Goal: Navigation & Orientation: Understand site structure

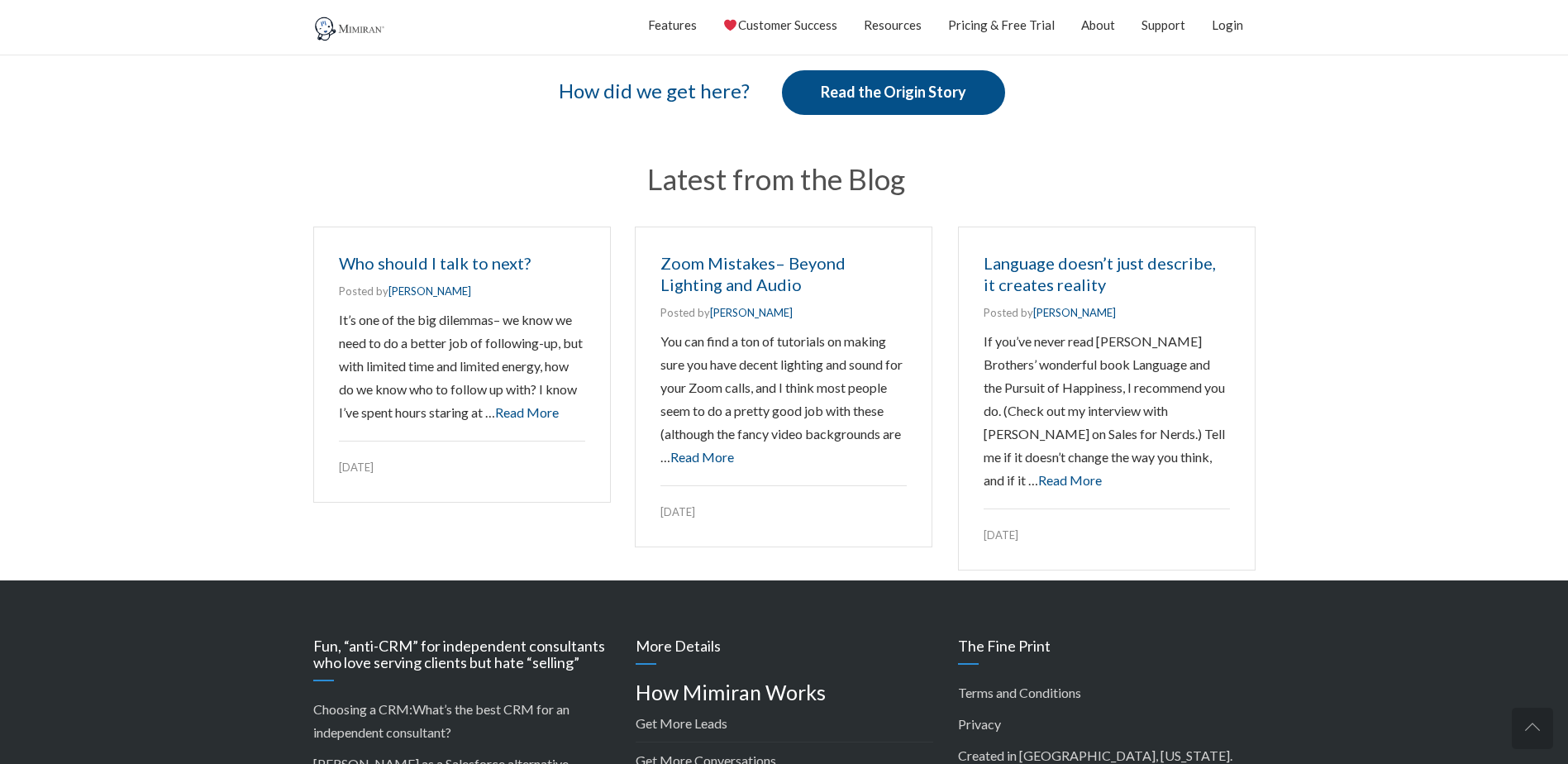
scroll to position [2294, 0]
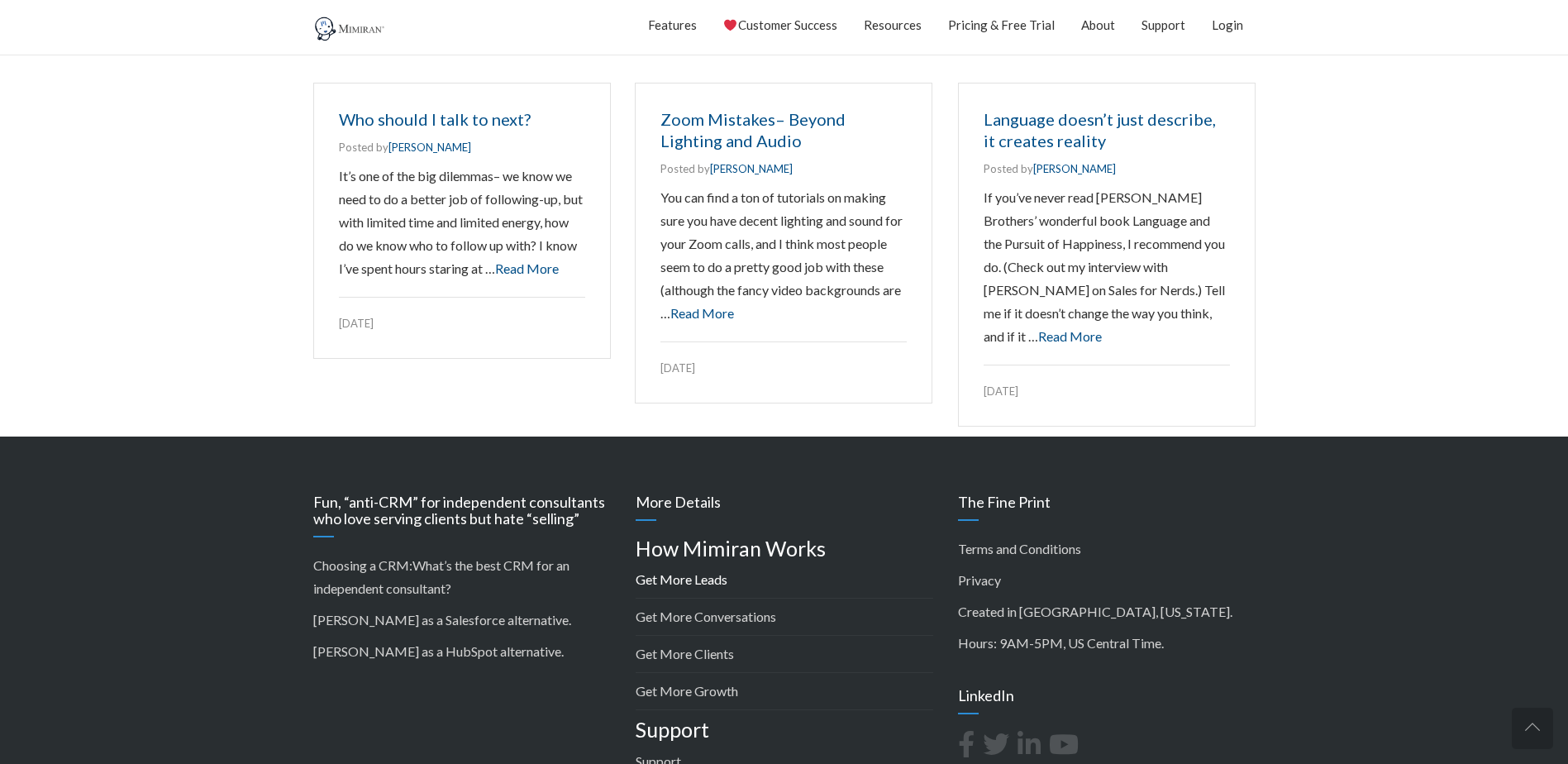
click at [676, 581] on link "Get More Leads" at bounding box center [682, 579] width 92 height 16
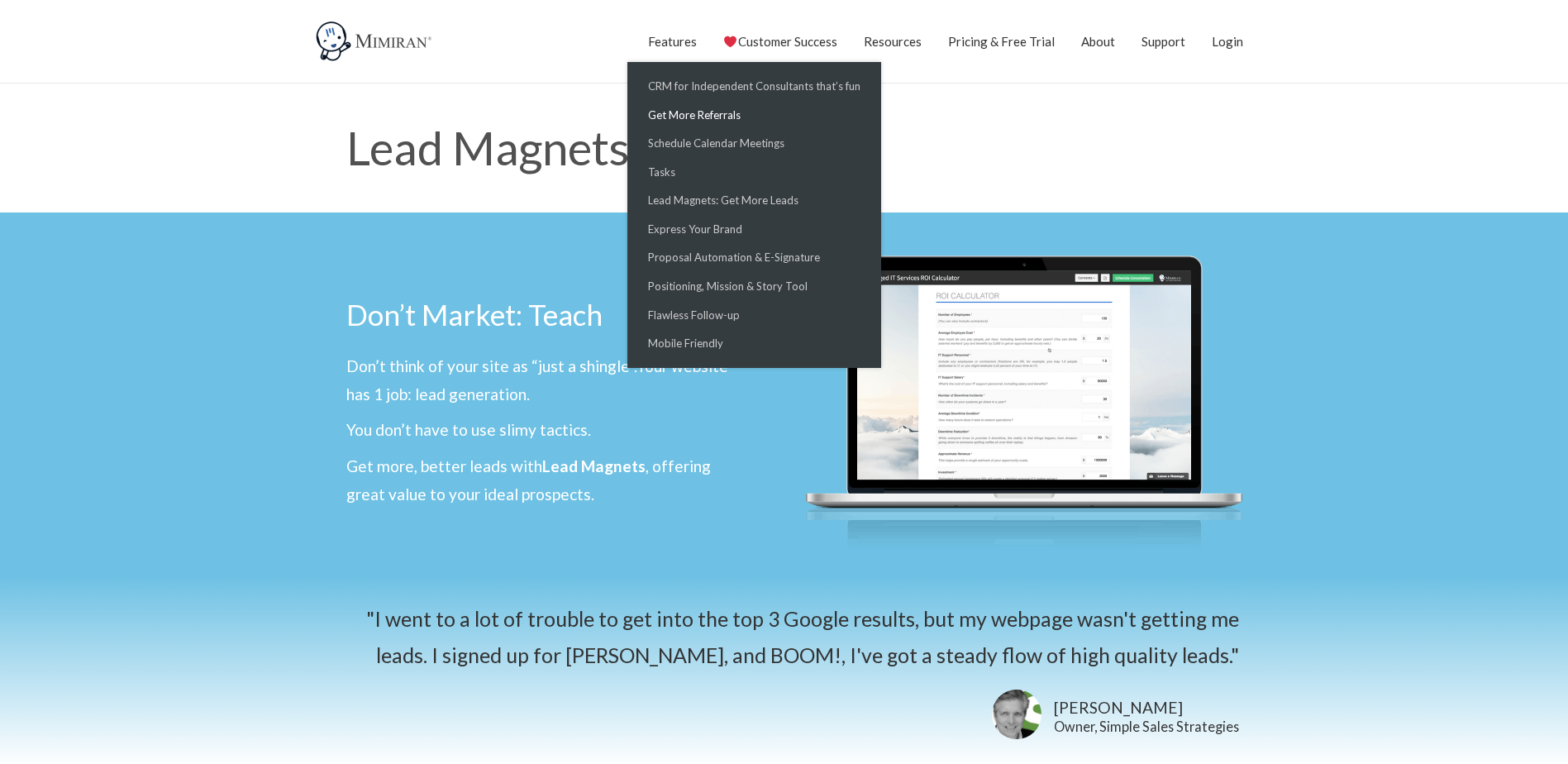
click at [0, 0] on link "Get More Referrals" at bounding box center [0, 0] width 0 height 0
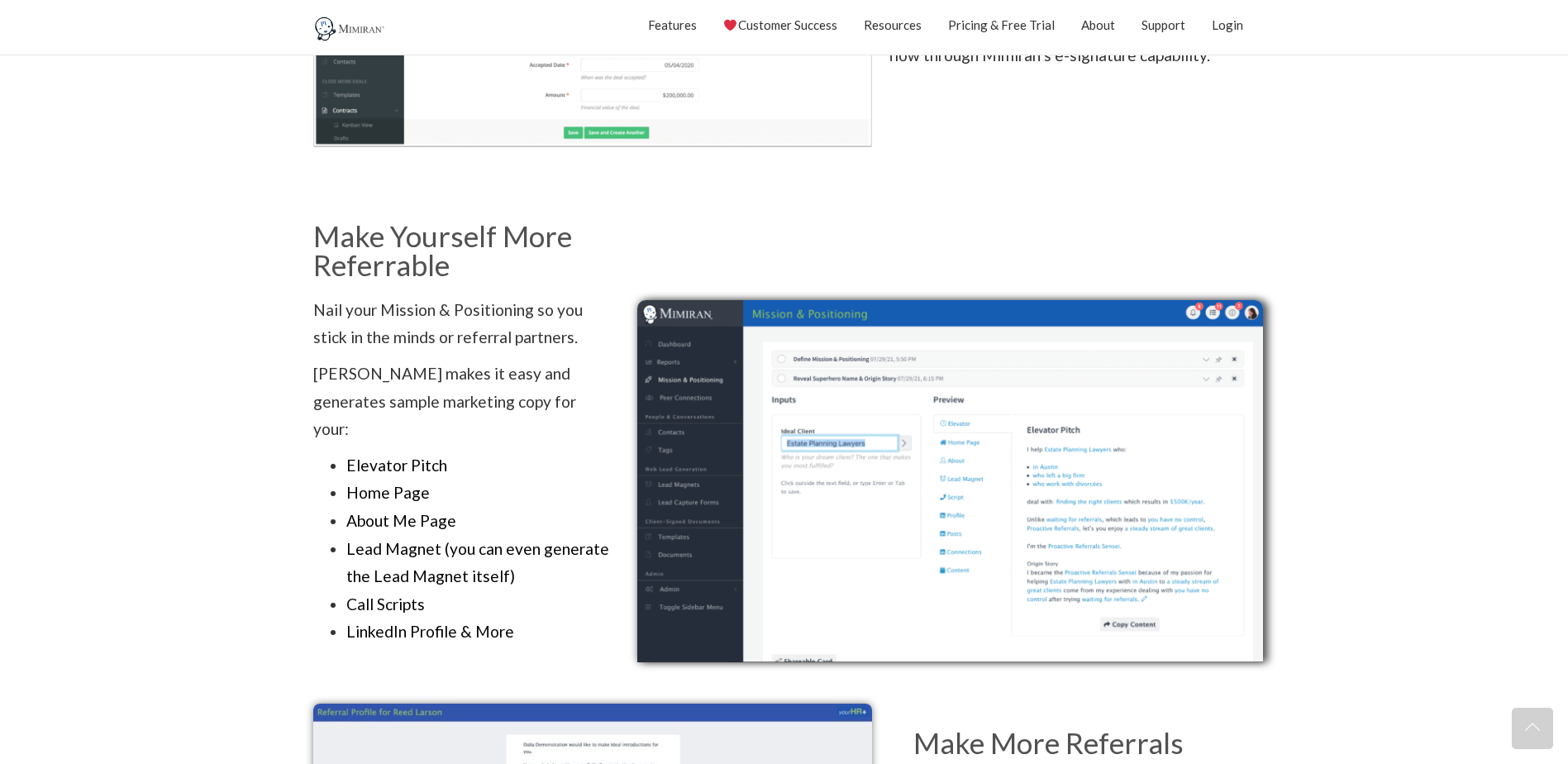
scroll to position [1604, 0]
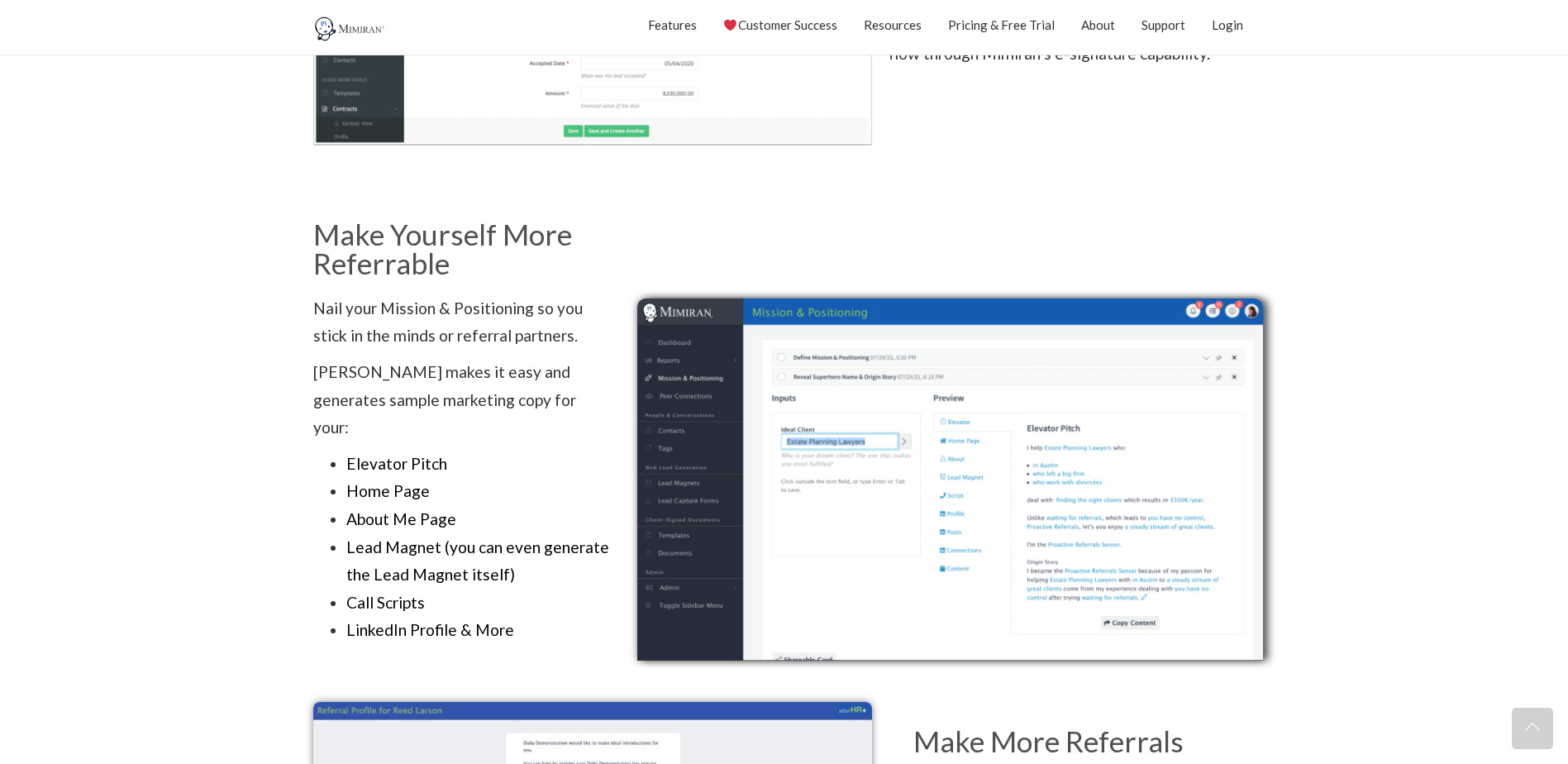
click at [815, 341] on img at bounding box center [950, 479] width 626 height 362
drag, startPoint x: 815, startPoint y: 341, endPoint x: 709, endPoint y: 382, distance: 113.7
click at [709, 382] on img at bounding box center [950, 479] width 626 height 362
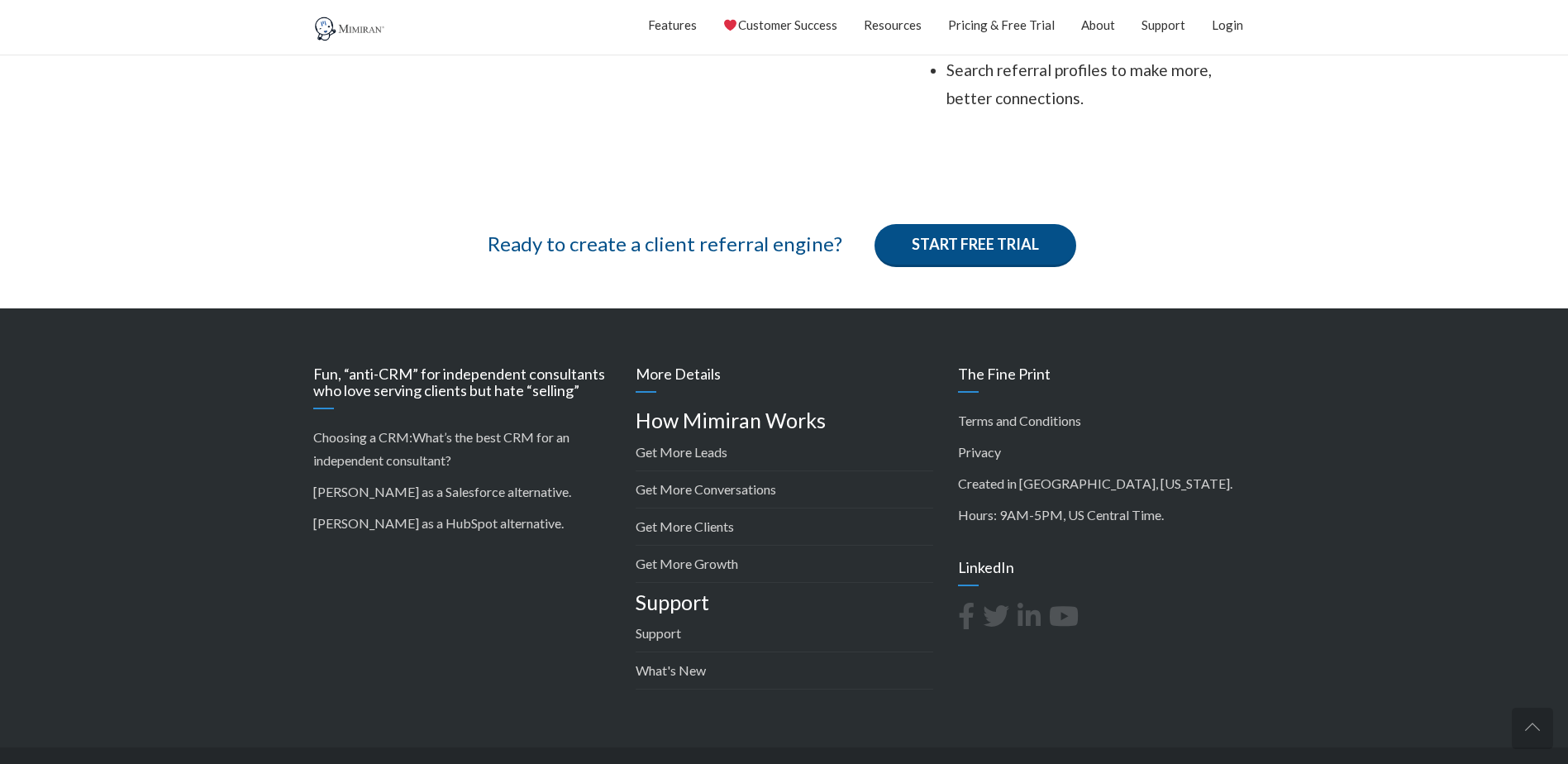
scroll to position [2496, 0]
click at [764, 480] on link "Get More Conversations" at bounding box center [706, 487] width 141 height 16
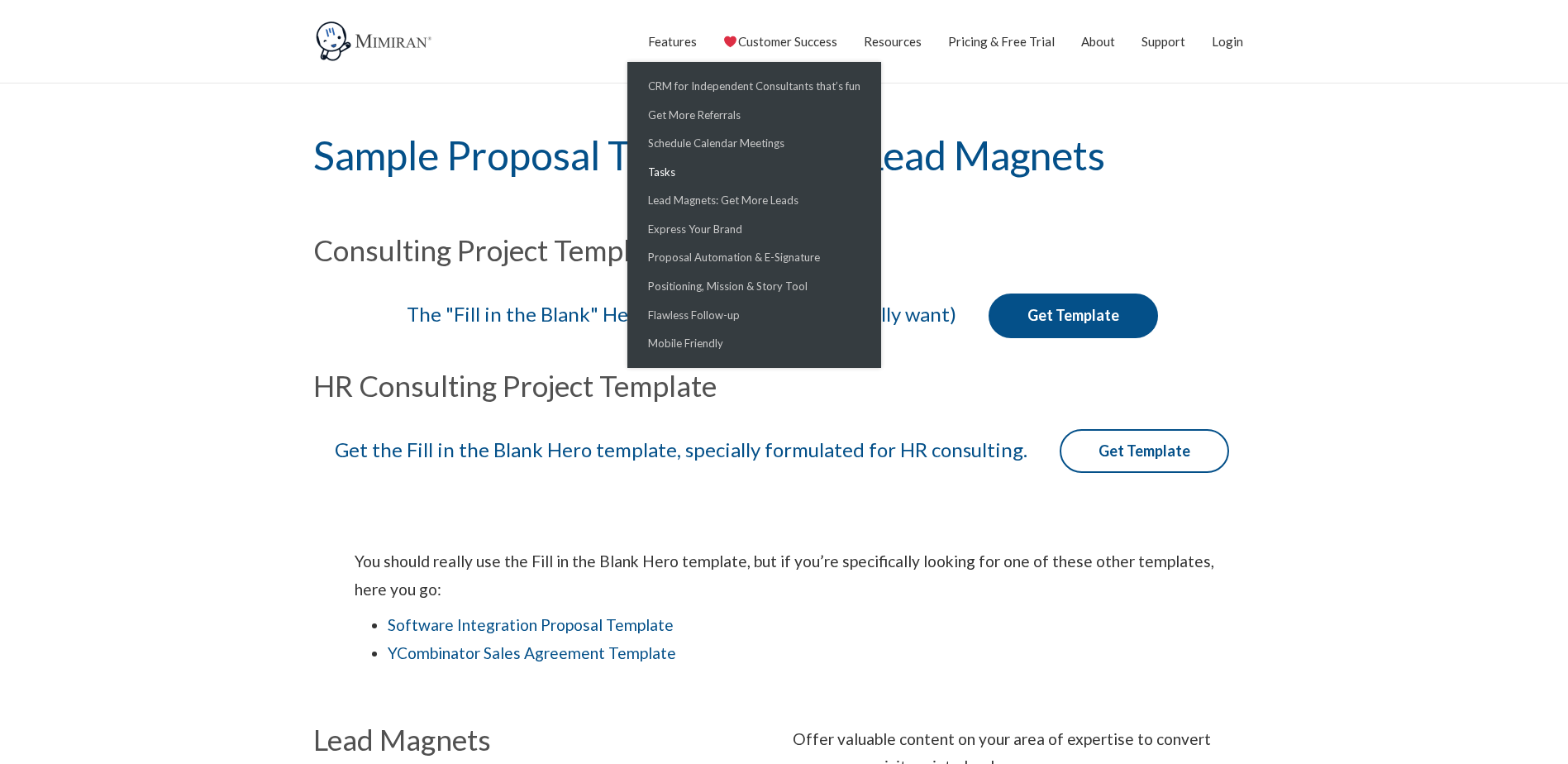
click at [0, 0] on link "Tasks" at bounding box center [0, 0] width 0 height 0
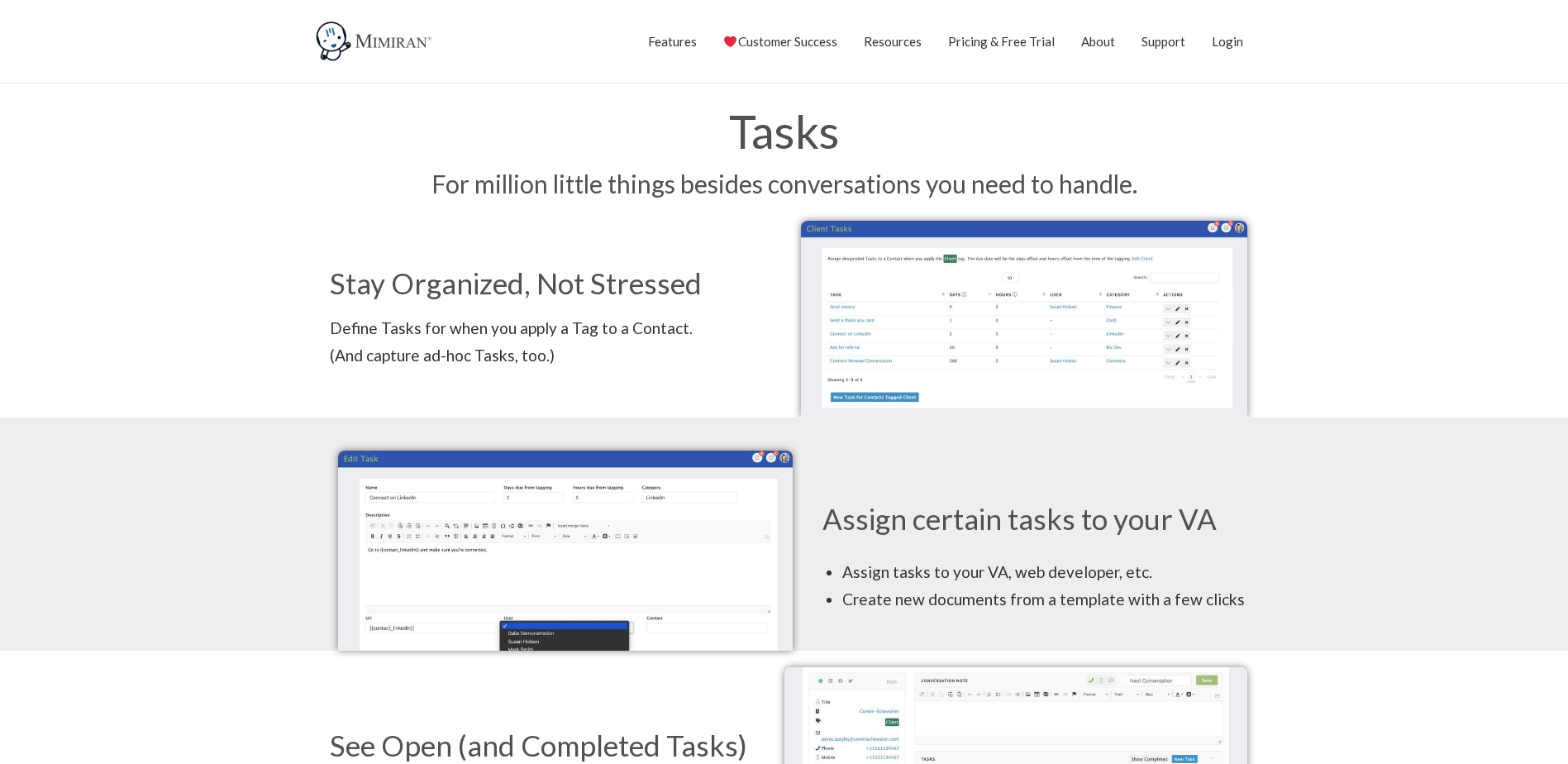
click at [487, 101] on div "Tasks" at bounding box center [784, 123] width 943 height 63
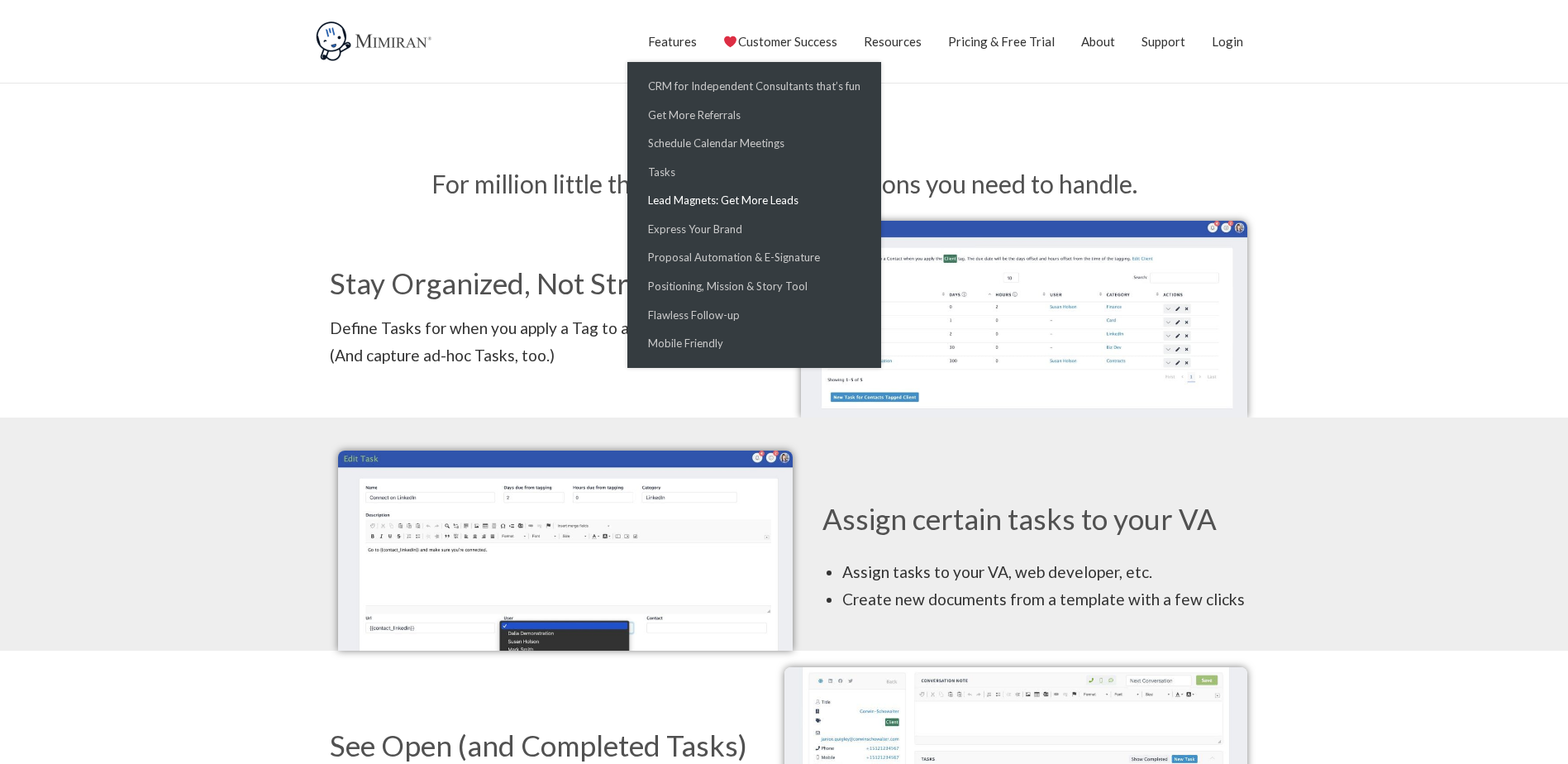
click at [0, 0] on link "Lead Magnets: Get More Leads" at bounding box center [0, 0] width 0 height 0
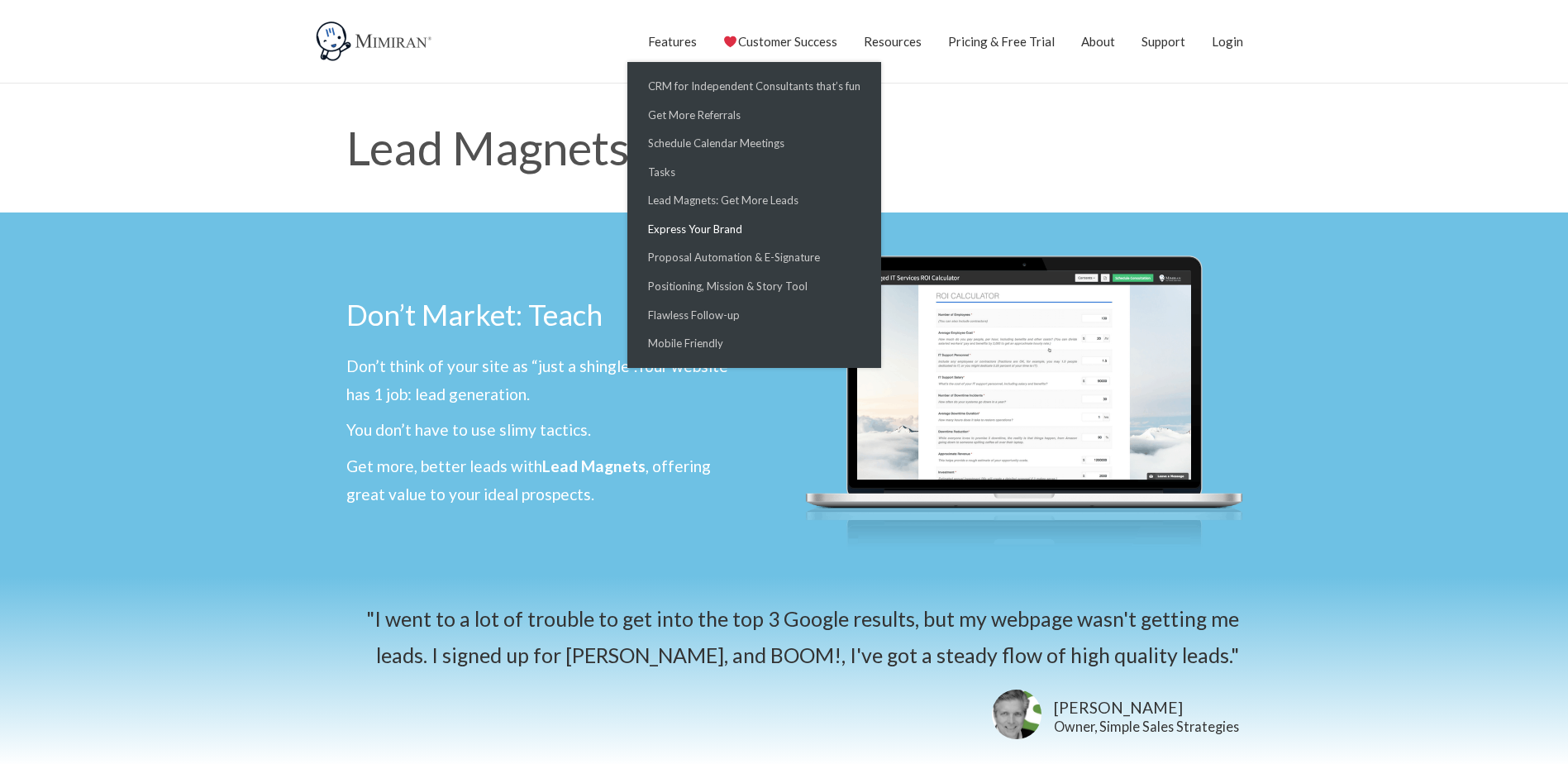
click at [0, 0] on link "Express Your Brand" at bounding box center [0, 0] width 0 height 0
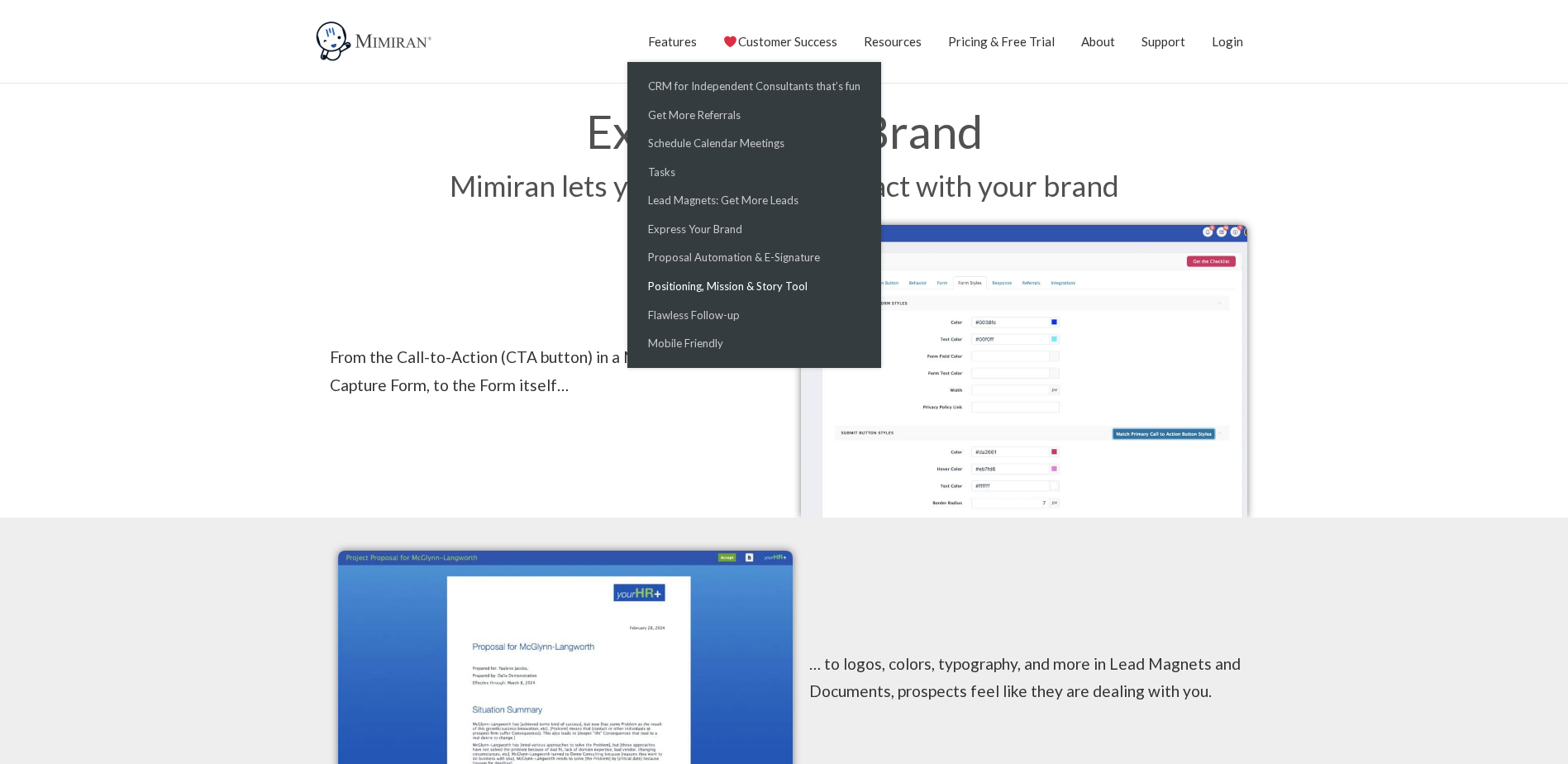
click at [0, 0] on link "Positioning, Mission & Story Tool" at bounding box center [0, 0] width 0 height 0
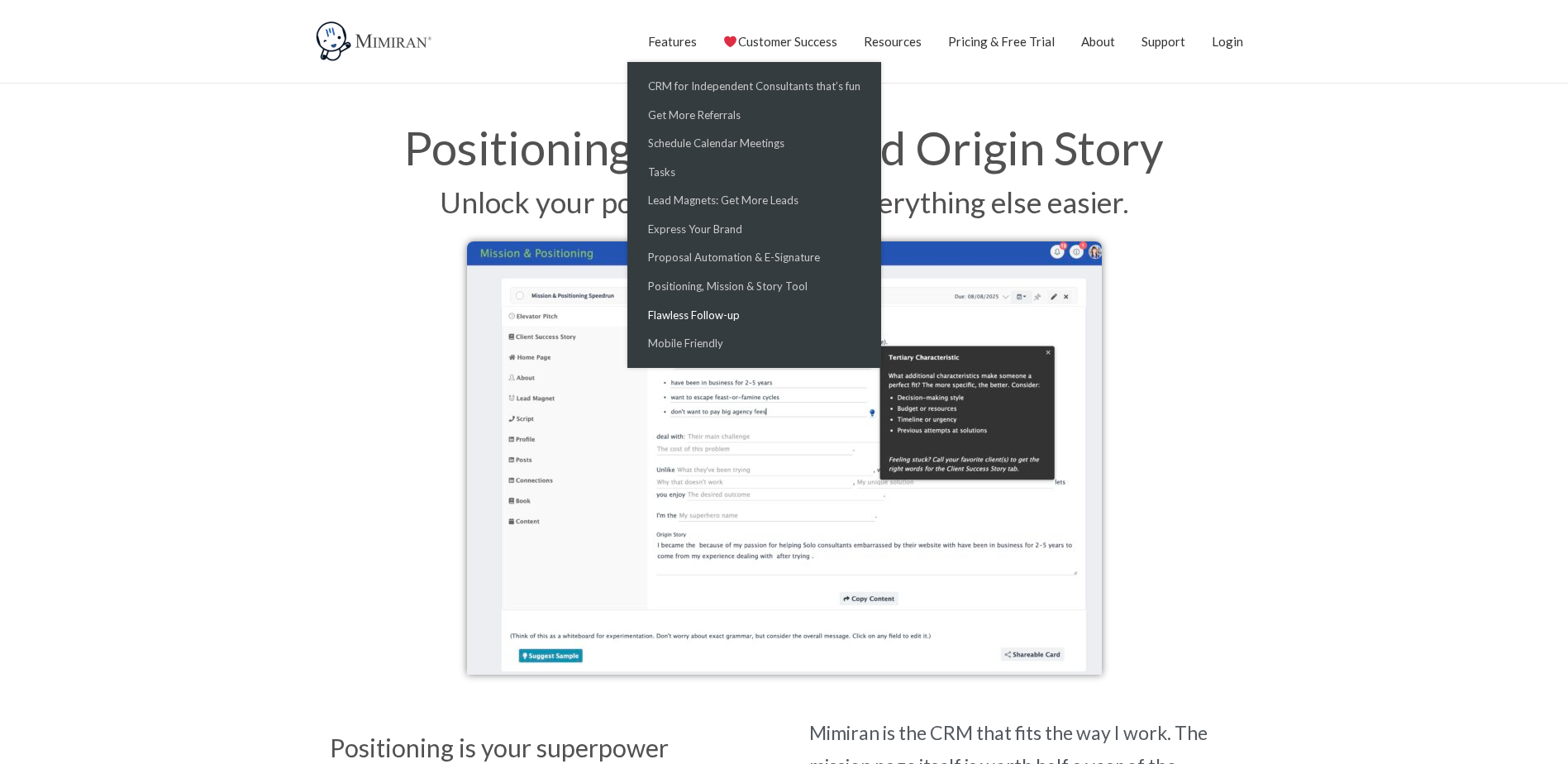
click at [0, 0] on link "Flawless Follow-up" at bounding box center [0, 0] width 0 height 0
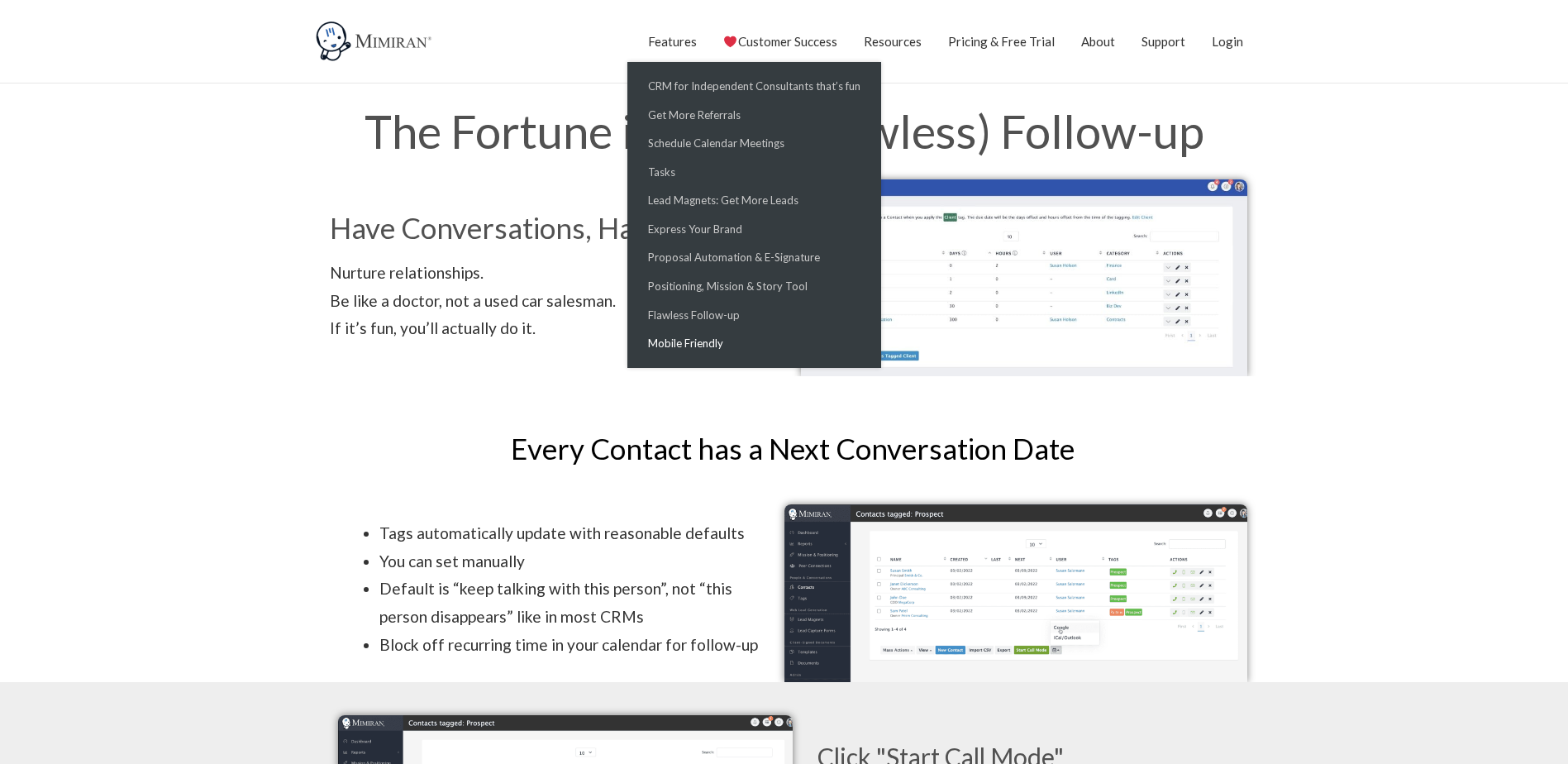
click at [0, 0] on link "Mobile Friendly" at bounding box center [0, 0] width 0 height 0
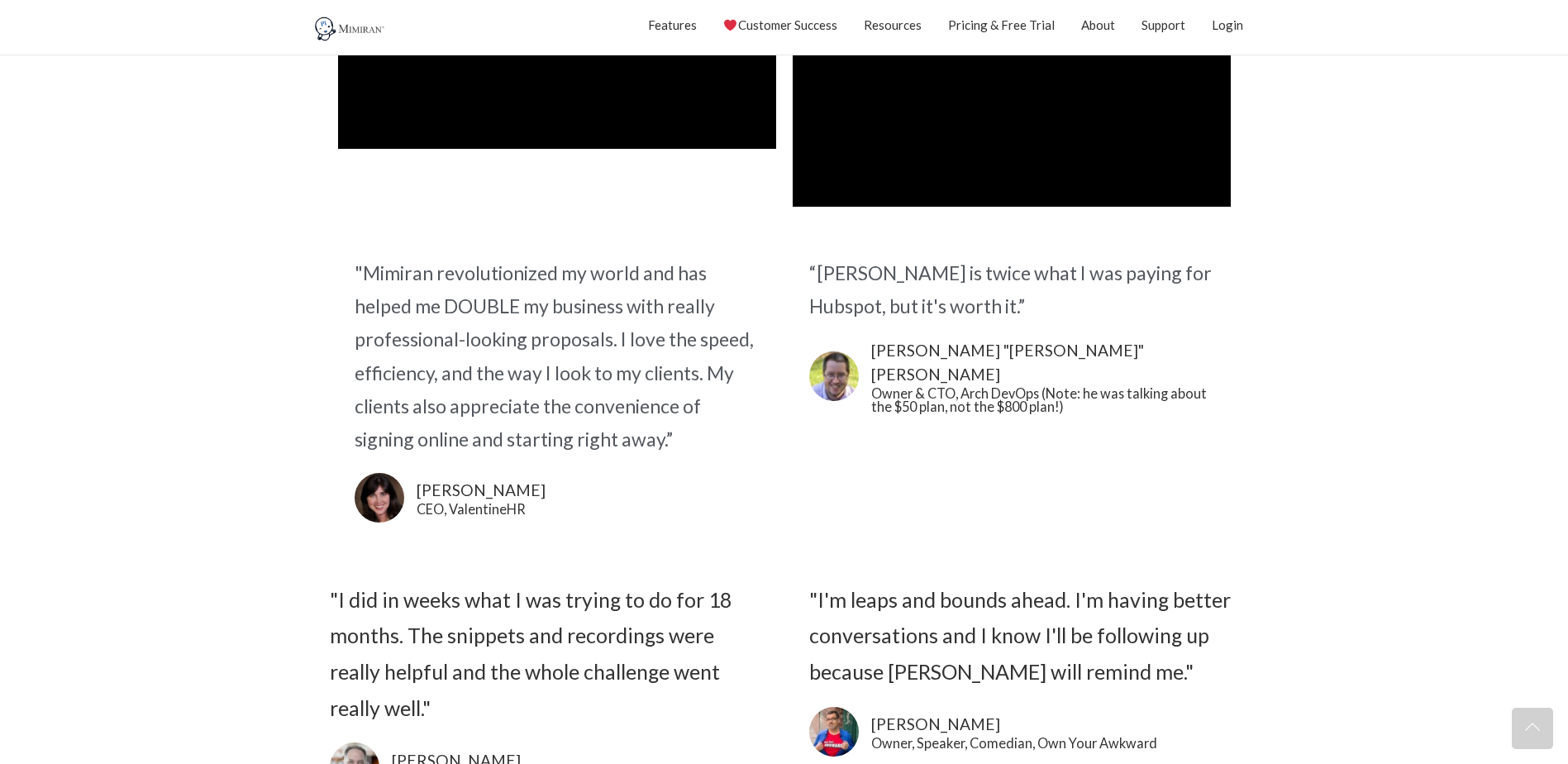
scroll to position [1491, 0]
